Goal: Transaction & Acquisition: Purchase product/service

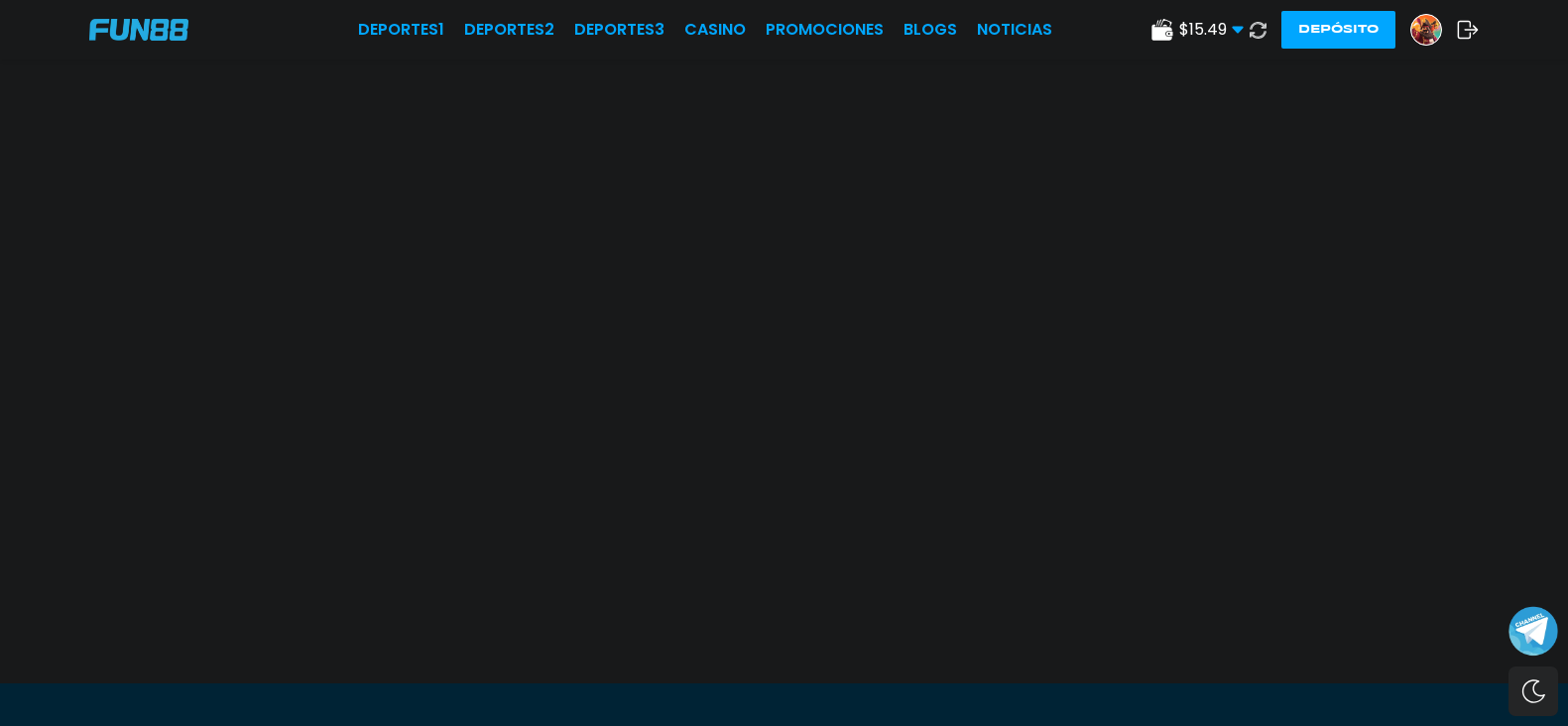
click at [1249, 34] on icon at bounding box center [1257, 30] width 17 height 17
click at [679, 47] on div "Deportes 1 Deportes 2 Deportes 3 CASINO Promociones BLOGS NOTICIAS $ 15.49 Dine…" at bounding box center [784, 30] width 1568 height 60
drag, startPoint x: 670, startPoint y: 27, endPoint x: 802, endPoint y: 77, distance: 141.2
click at [684, 27] on link "CASINO" at bounding box center [715, 30] width 62 height 24
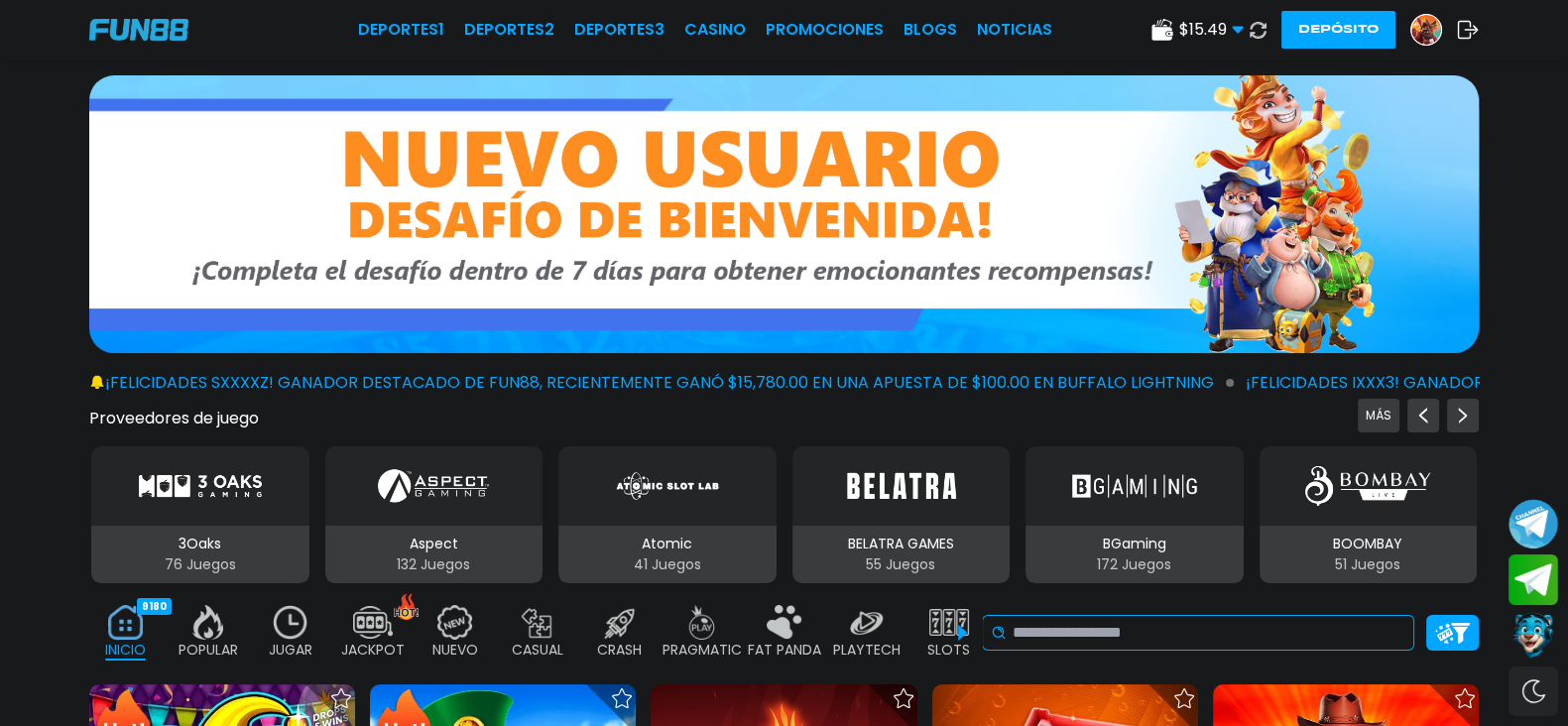
drag, startPoint x: 1150, startPoint y: 631, endPoint x: 1140, endPoint y: 607, distance: 26.0
click at [1141, 615] on div "No se ha encontrado ningún juego." at bounding box center [1198, 633] width 432 height 36
click at [1140, 621] on input at bounding box center [1209, 633] width 392 height 24
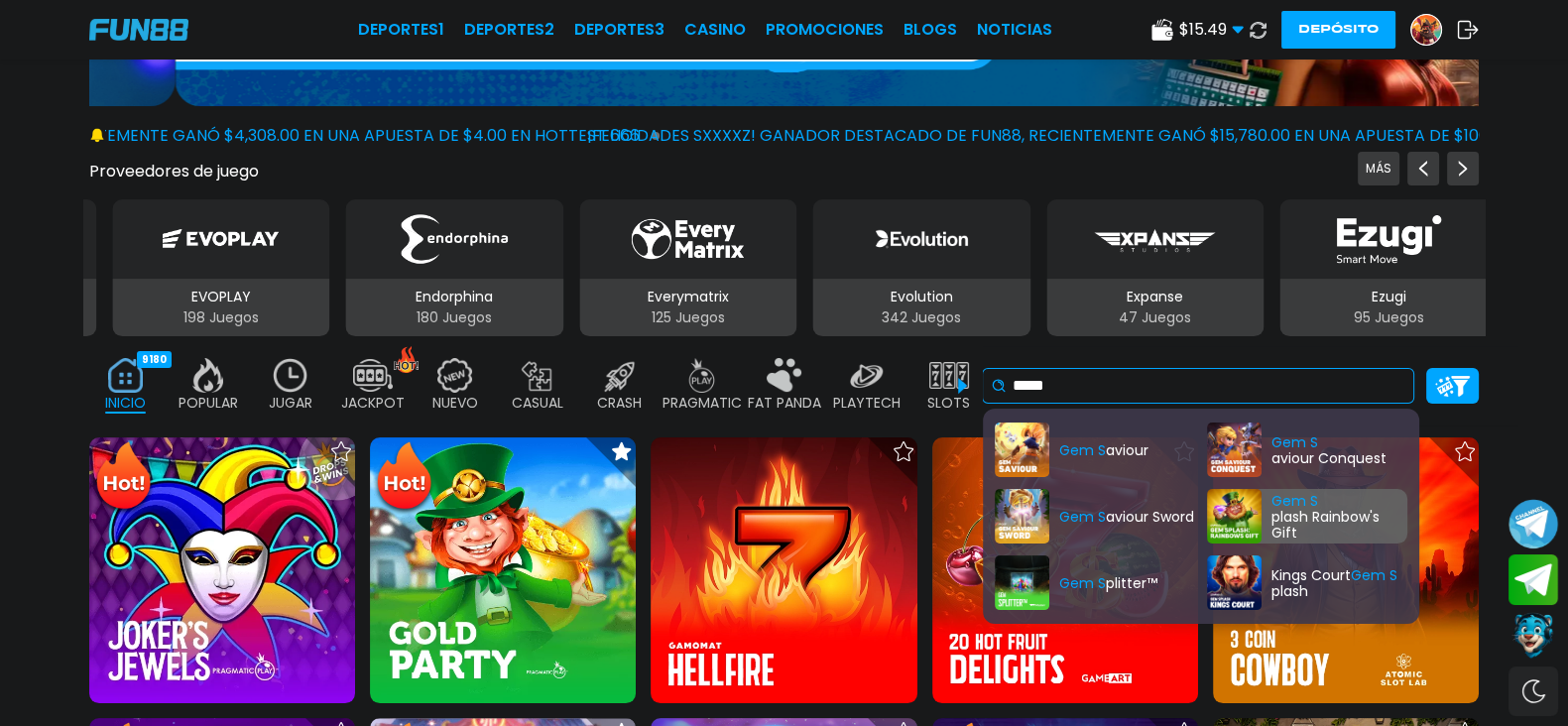
type input "*****"
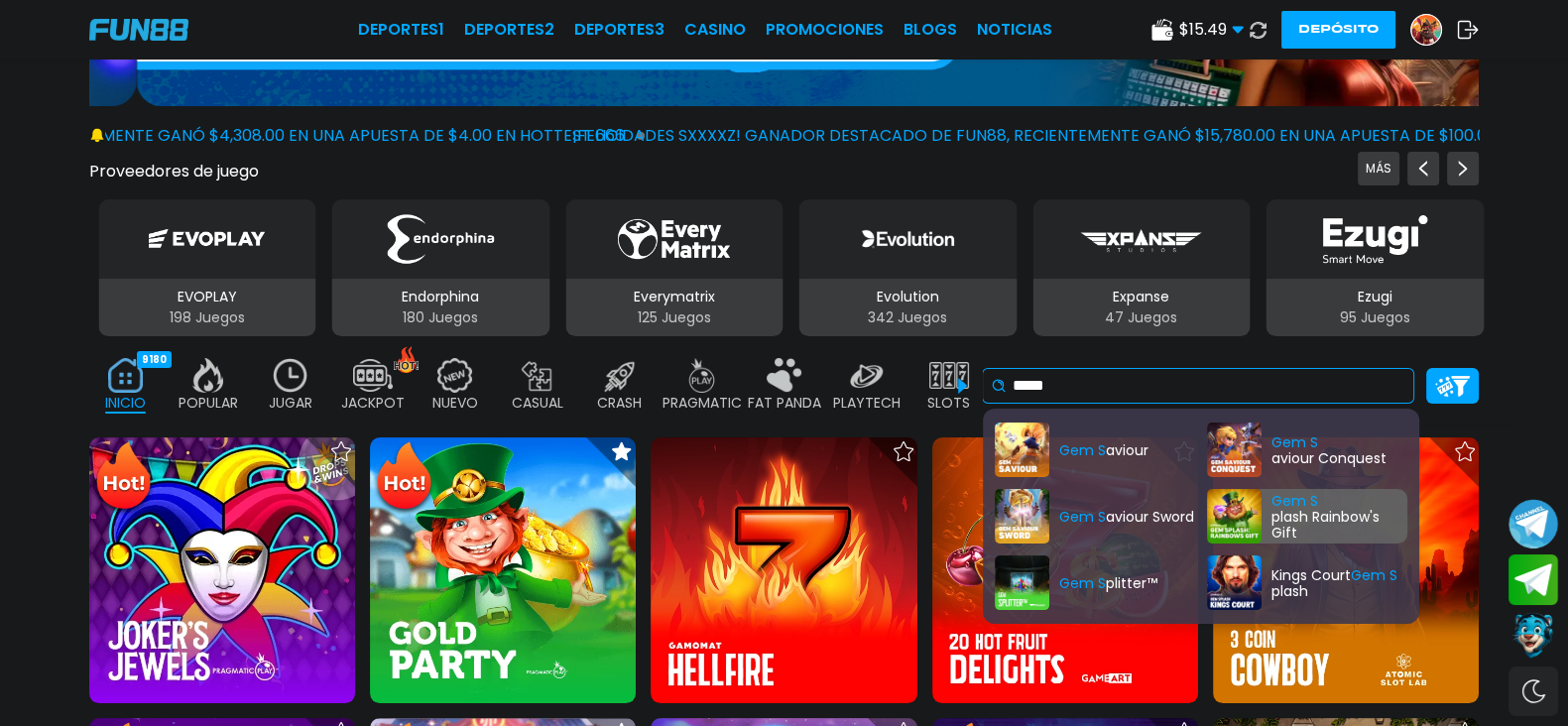
click at [1245, 508] on div "Gem S plash Rainbow's Gift" at bounding box center [1307, 515] width 201 height 55
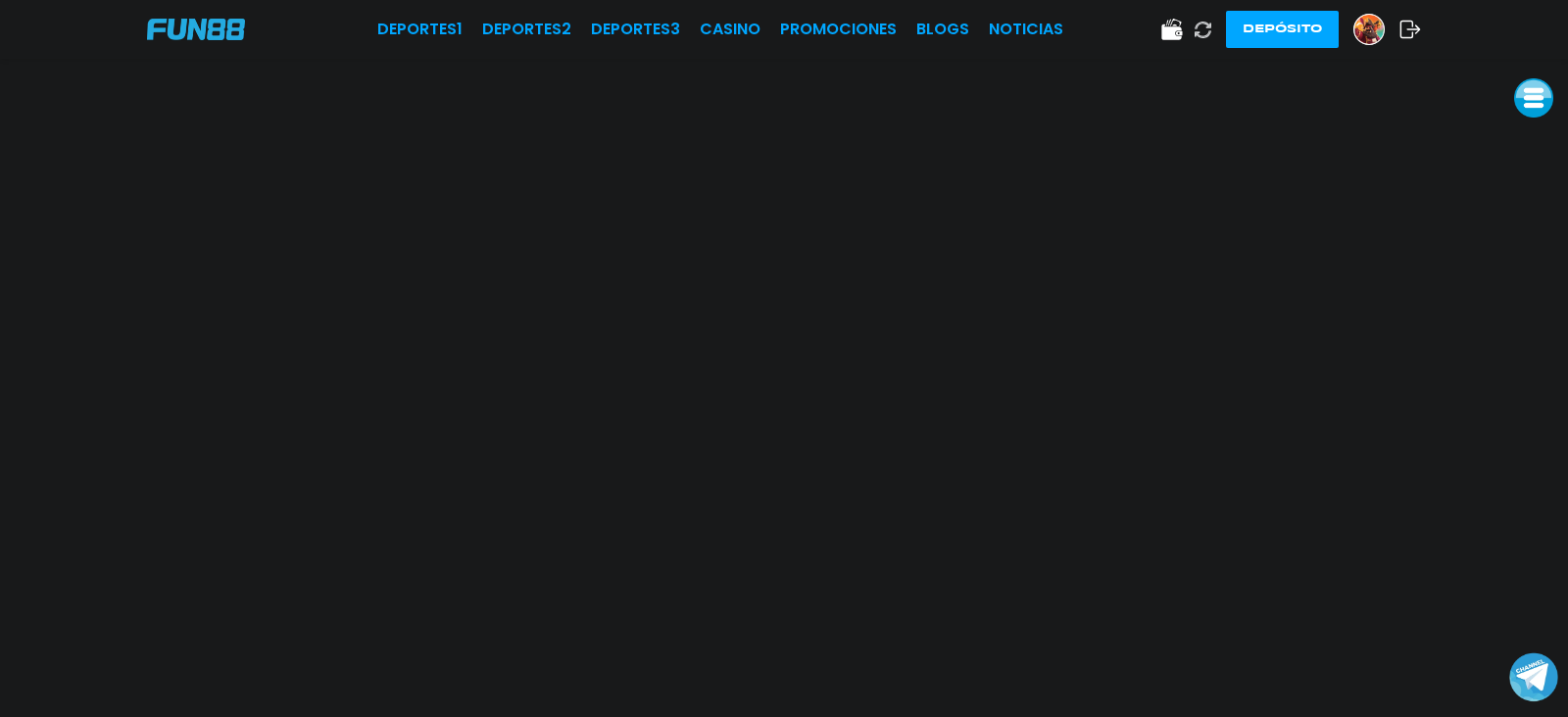
click at [835, 51] on div "Deportes 1 Deportes 2 Deportes 3 CASINO Promociones BLOGS NOTICIAS Depósito" at bounding box center [784, 29] width 1568 height 59
click at [841, 32] on link "Promociones" at bounding box center [838, 29] width 117 height 24
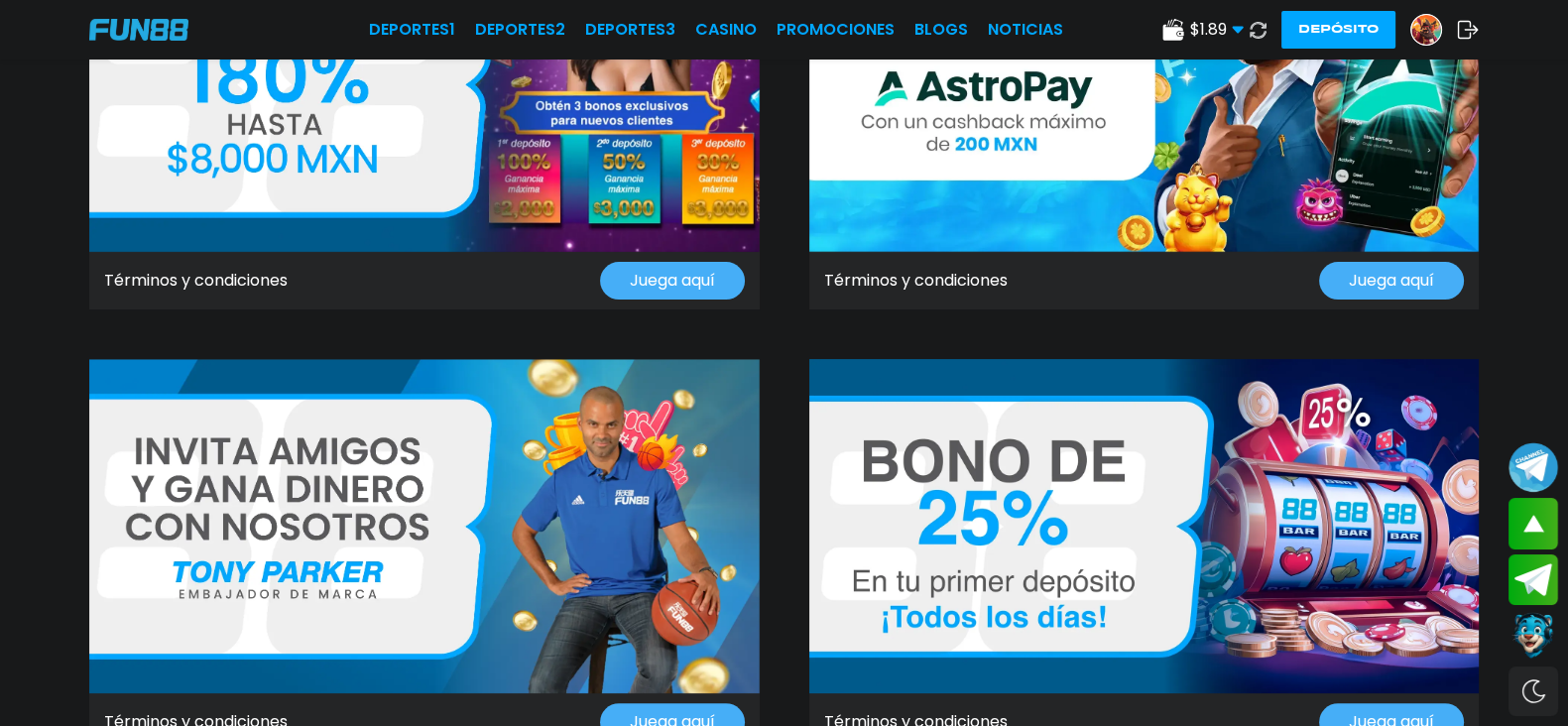
scroll to position [1269, 0]
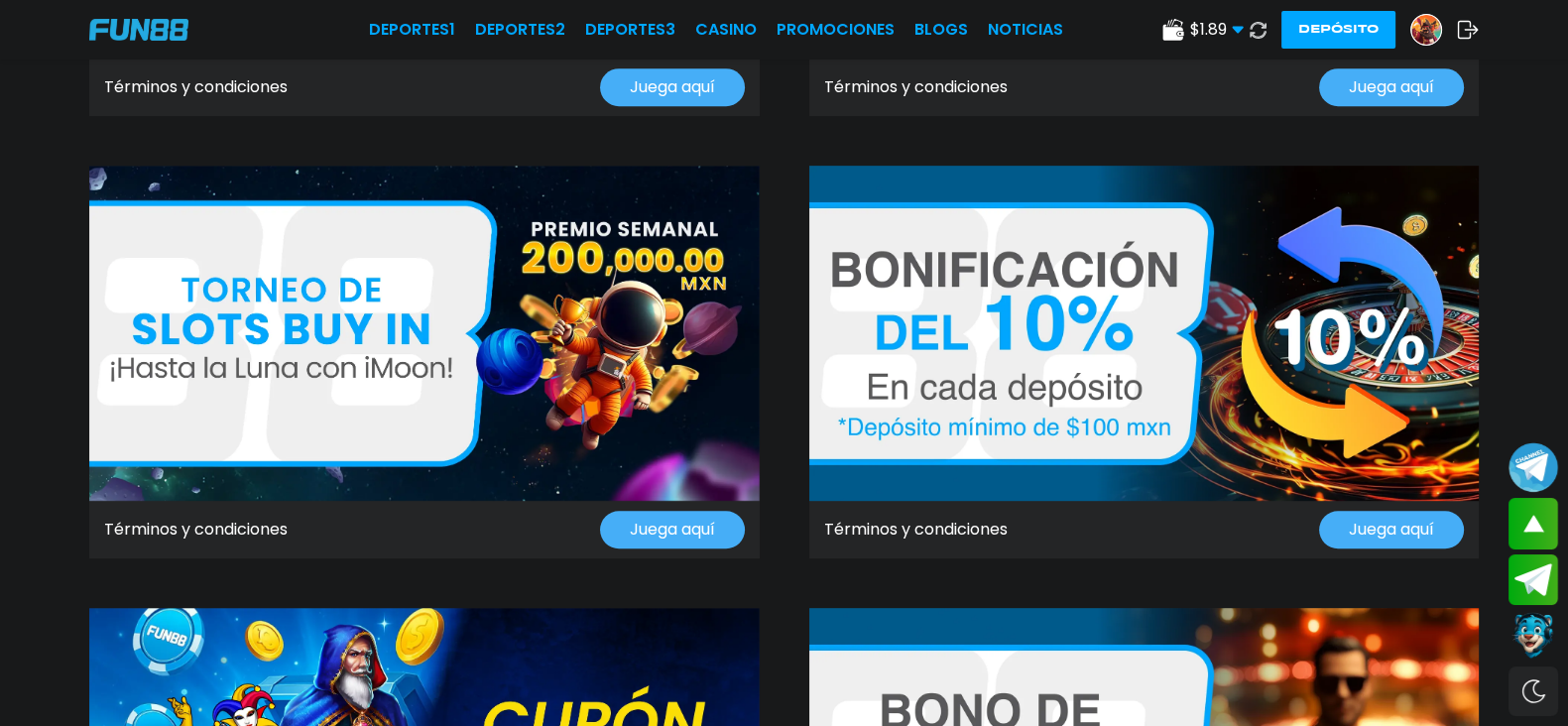
click at [68, 300] on div "Términos y condiciones Juega aquí Términos y condiciones Juega aquí Términos y …" at bounding box center [784, 362] width 1568 height 3143
